Goal: Information Seeking & Learning: Find specific page/section

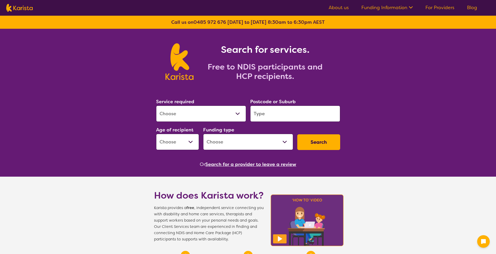
click at [239, 112] on select "Allied Health Assistant Assessment ([MEDICAL_DATA] or [MEDICAL_DATA]) Behaviour…" at bounding box center [201, 114] width 90 height 16
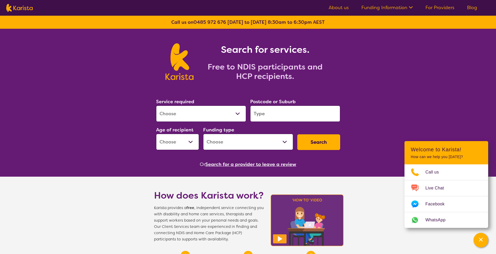
select select "[MEDICAL_DATA]"
click at [156, 106] on select "Allied Health Assistant Assessment ([MEDICAL_DATA] or [MEDICAL_DATA]) Behaviour…" at bounding box center [201, 114] width 90 height 16
click at [273, 115] on input "search" at bounding box center [295, 114] width 90 height 16
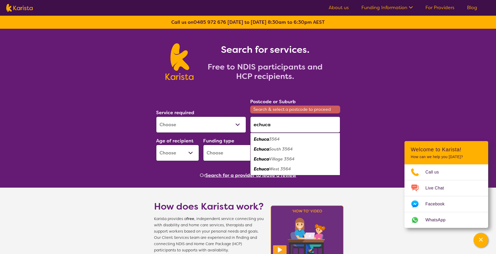
click at [269, 140] on em "3564" at bounding box center [274, 139] width 11 height 5
type input "3564"
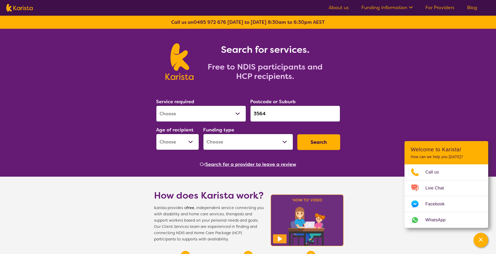
click at [327, 140] on button "Search" at bounding box center [318, 142] width 43 height 16
click at [190, 140] on select "Early Childhood - 0 to 9 Child - 10 to 11 Adolescent - 12 to 17 Adult - 18 to 6…" at bounding box center [177, 142] width 43 height 16
select select "AD"
click at [156, 134] on select "Early Childhood - 0 to 9 Child - 10 to 11 Adolescent - 12 to 17 Adult - 18 to 6…" at bounding box center [177, 142] width 43 height 16
click at [332, 138] on button "Search" at bounding box center [318, 142] width 43 height 16
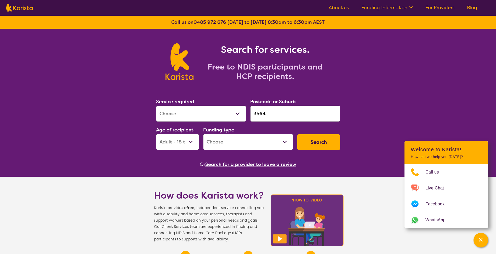
click at [286, 142] on select "Home Care Package (HCP) National Disability Insurance Scheme (NDIS) I don't know" at bounding box center [248, 142] width 90 height 16
select select "NDIS"
click at [203, 134] on select "Home Care Package (HCP) National Disability Insurance Scheme (NDIS) I don't know" at bounding box center [248, 142] width 90 height 16
click at [318, 143] on button "Search" at bounding box center [318, 142] width 43 height 16
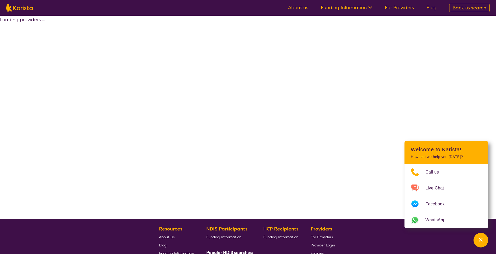
select select "by_score"
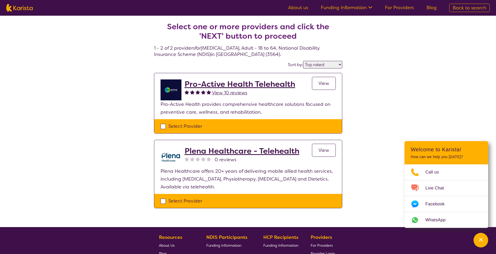
select select "[MEDICAL_DATA]"
select select "AD"
select select "NDIS"
